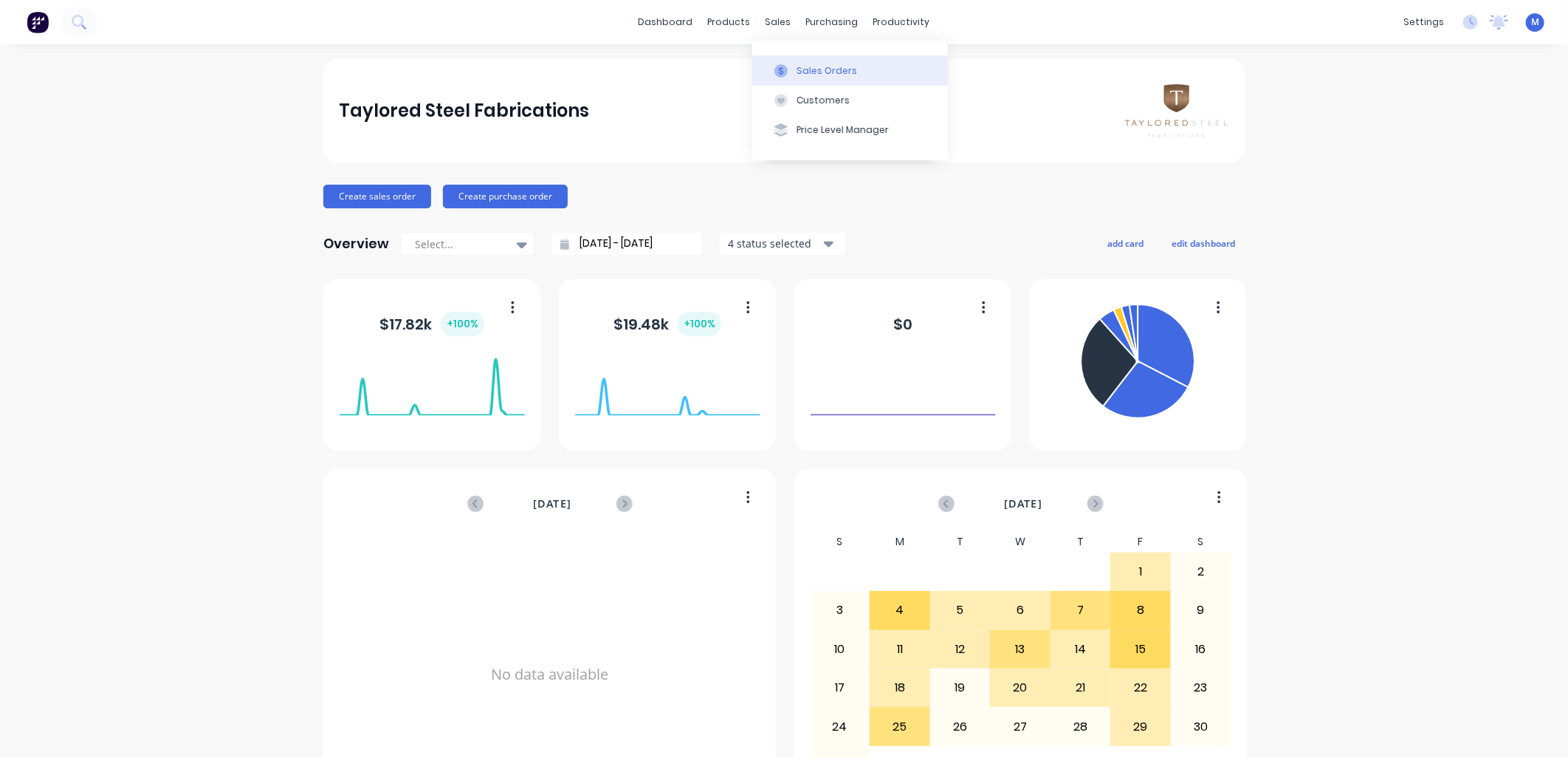
click at [798, 71] on div "Sales Orders" at bounding box center [827, 71] width 61 height 13
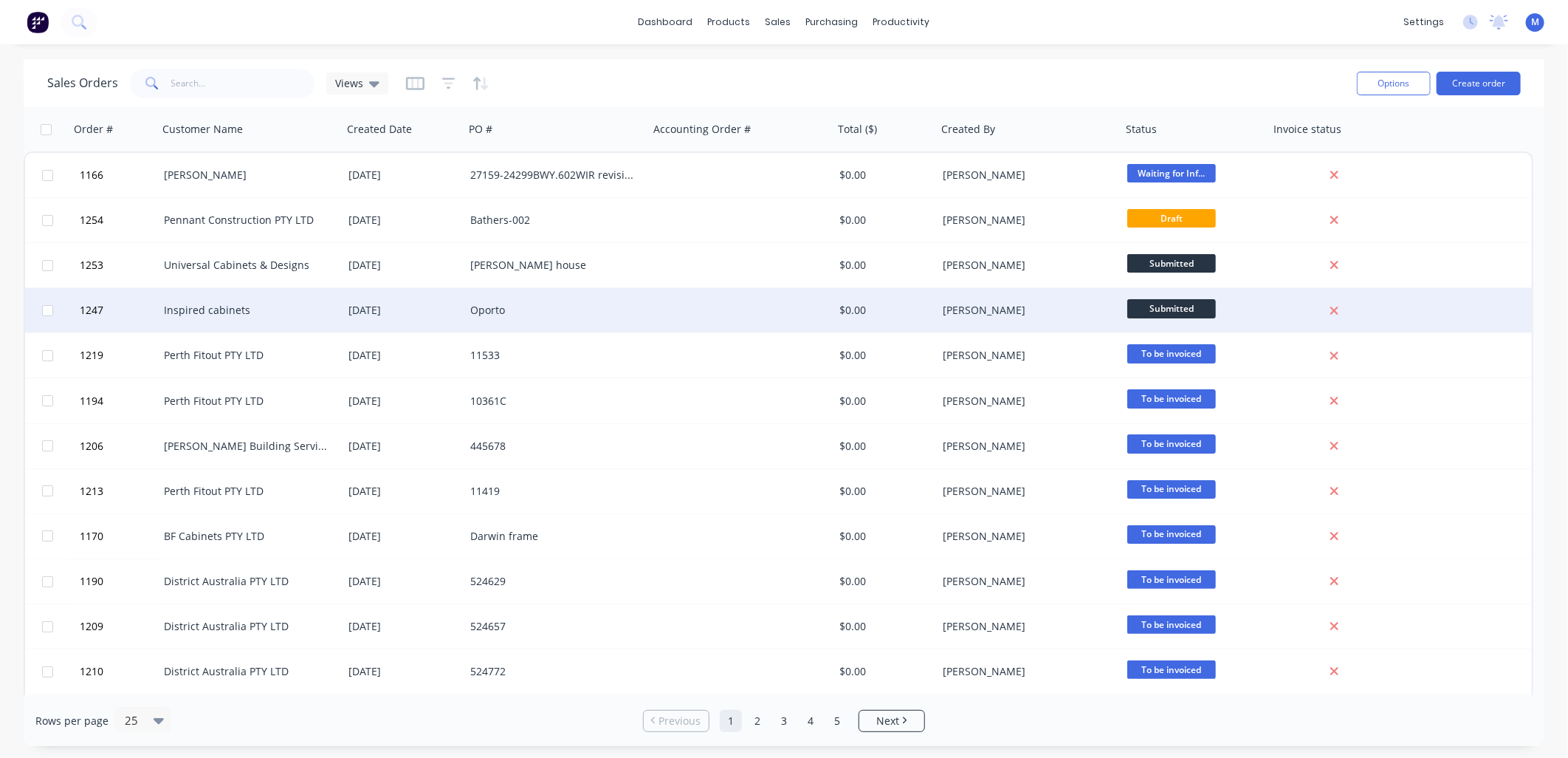
click at [205, 312] on div "Inspired cabinets" at bounding box center [246, 310] width 164 height 15
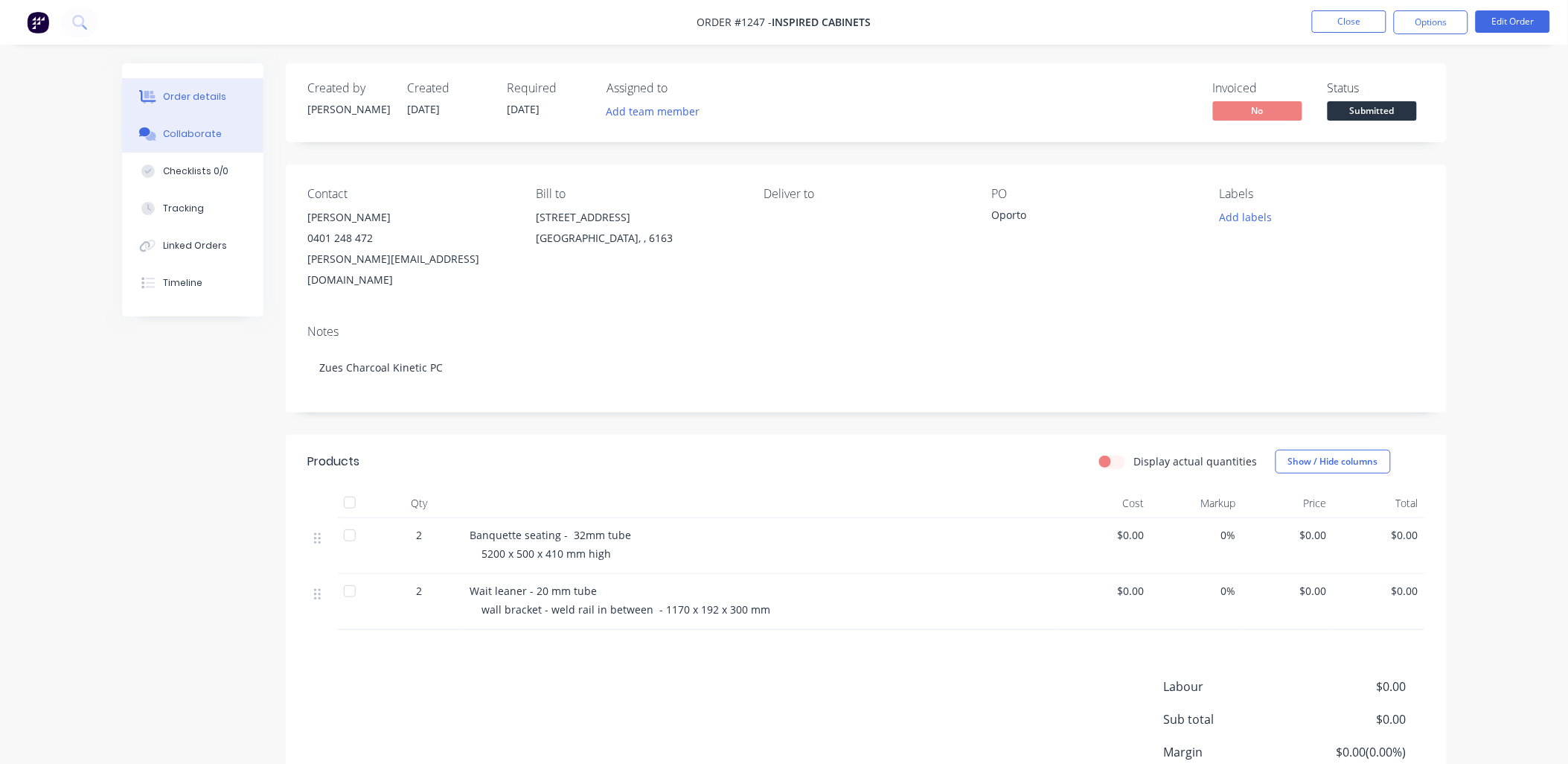
click at [191, 135] on div "Collaborate" at bounding box center [192, 134] width 59 height 13
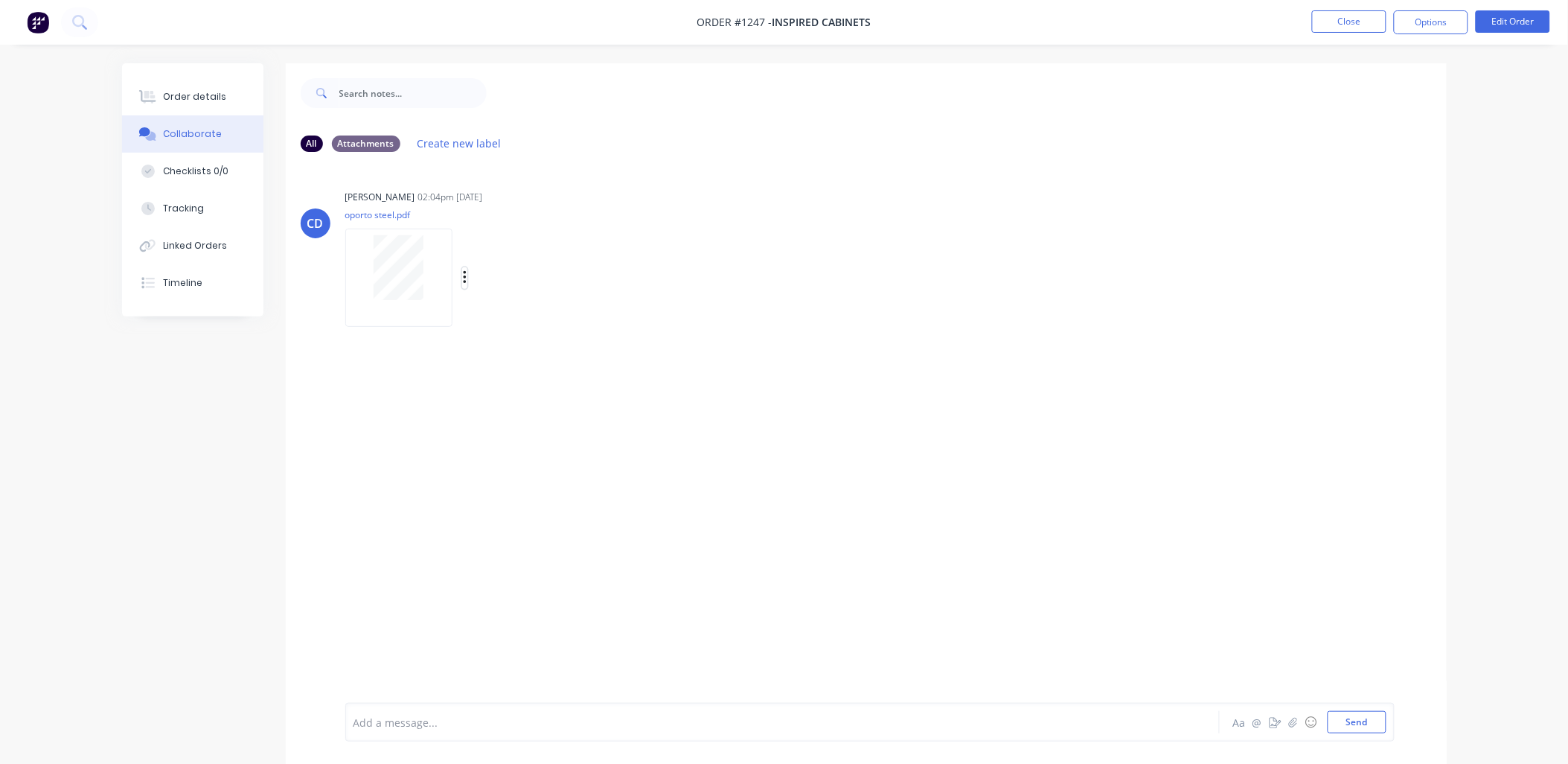
click at [464, 279] on icon "button" at bounding box center [465, 278] width 4 height 17
click at [522, 318] on button "Download" at bounding box center [562, 317] width 168 height 34
